Goal: Transaction & Acquisition: Subscribe to service/newsletter

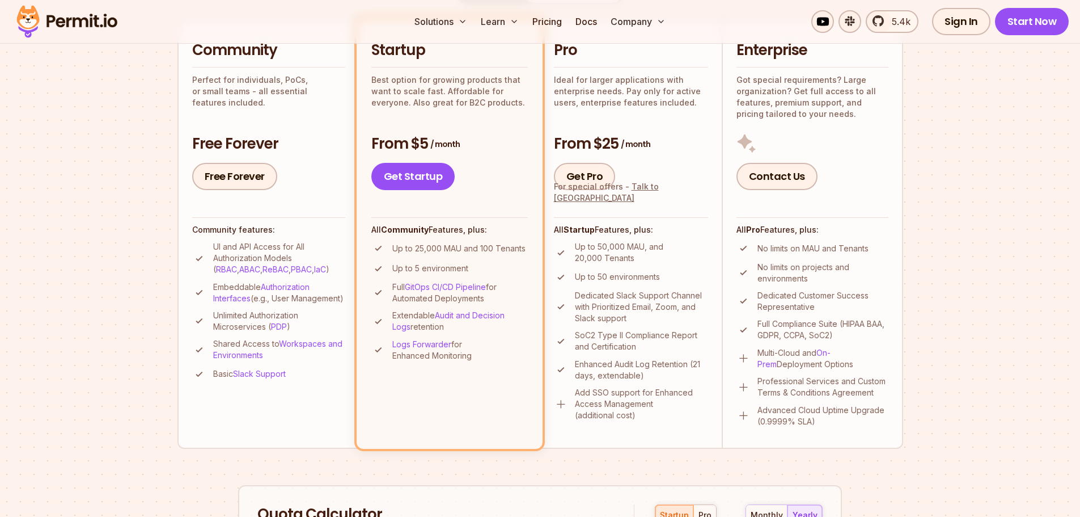
scroll to position [227, 0]
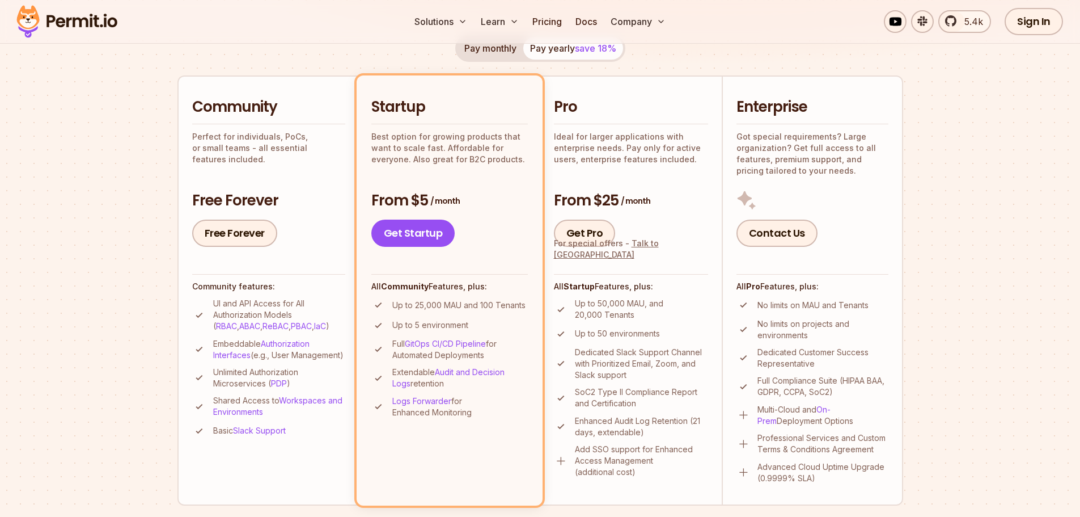
click at [635, 335] on p "Up to 50 environments" at bounding box center [617, 333] width 85 height 11
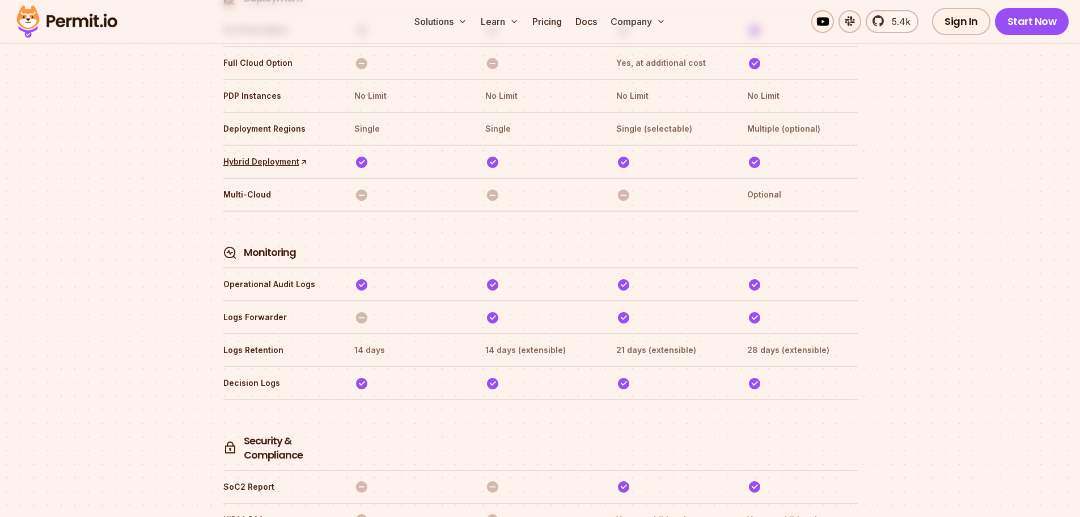
scroll to position [0, 0]
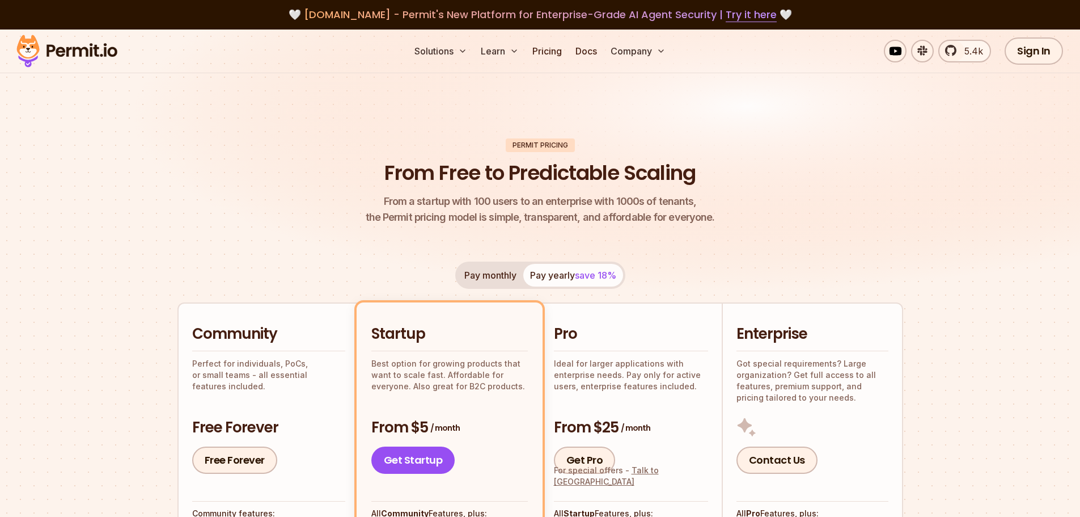
drag, startPoint x: 904, startPoint y: 159, endPoint x: 858, endPoint y: 83, distance: 88.3
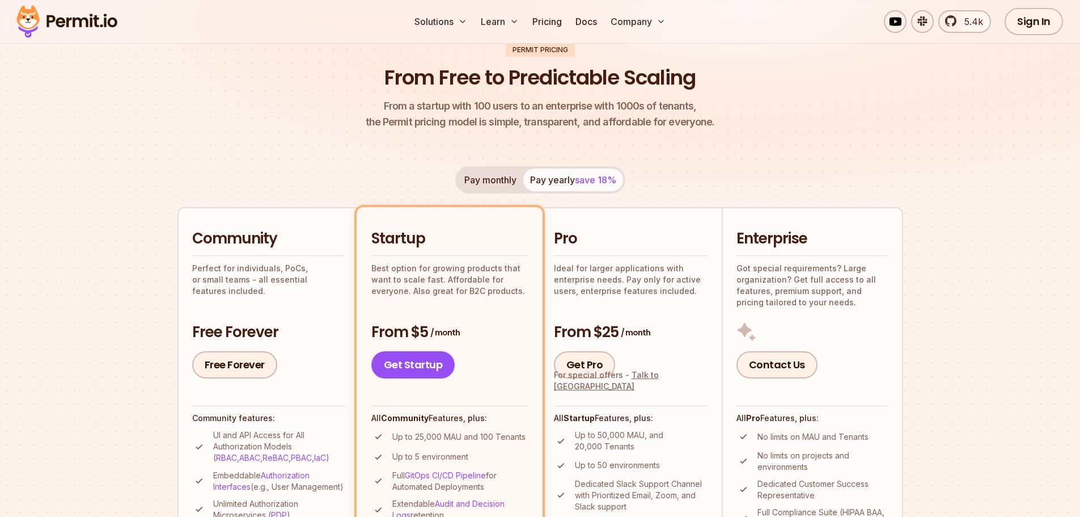
scroll to position [170, 0]
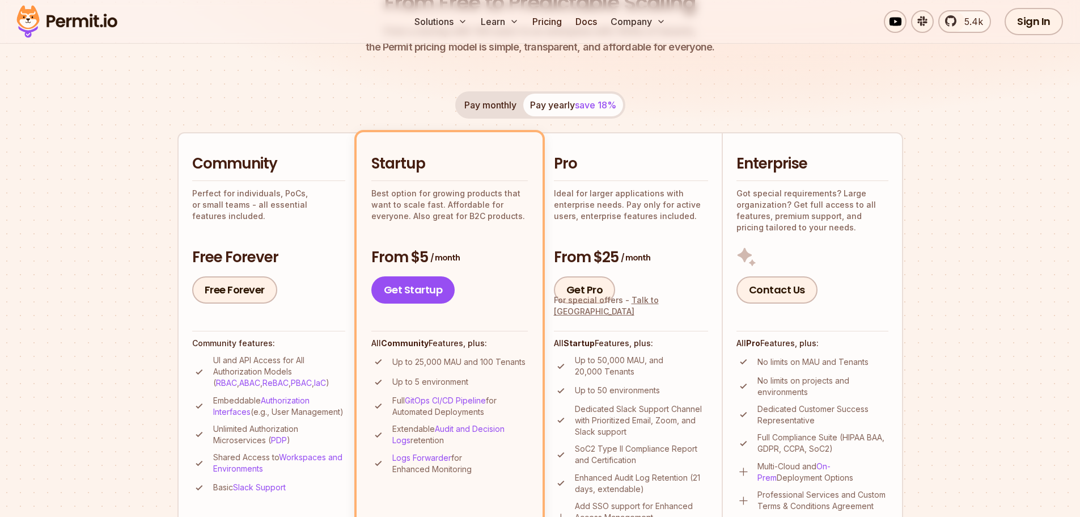
click at [616, 253] on h3 "From $25 / month" at bounding box center [631, 257] width 154 height 20
click at [646, 261] on span "/ month" at bounding box center [635, 257] width 29 height 11
